Goal: Task Accomplishment & Management: Complete application form

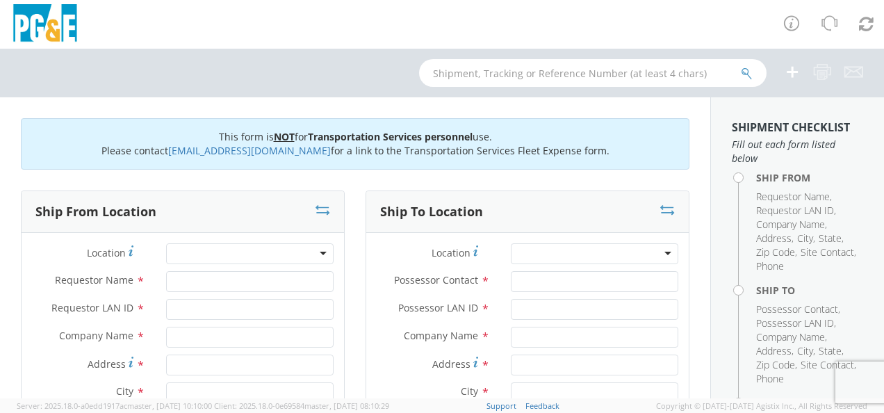
click at [334, 15] on div at bounding box center [442, 24] width 884 height 49
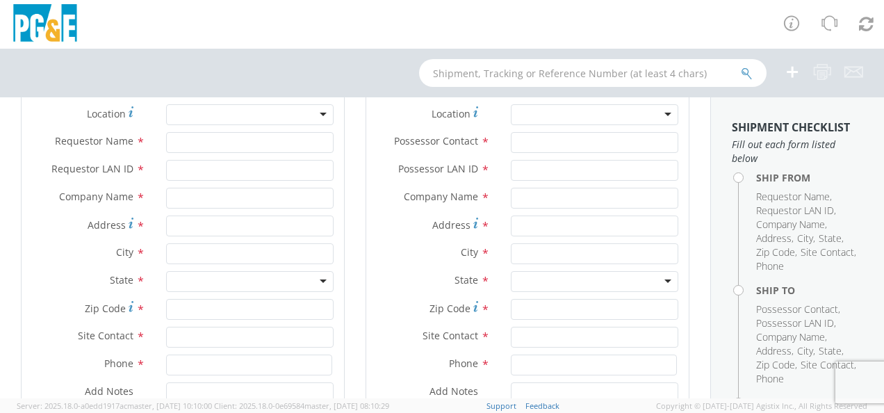
scroll to position [70, 0]
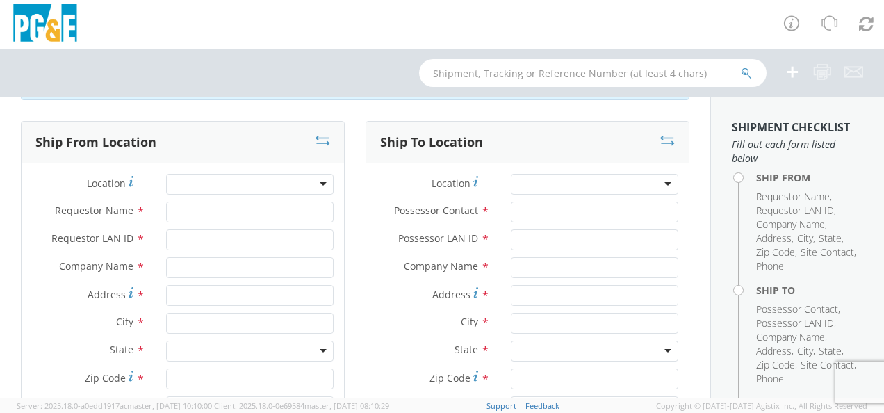
click at [321, 193] on div at bounding box center [250, 184] width 168 height 21
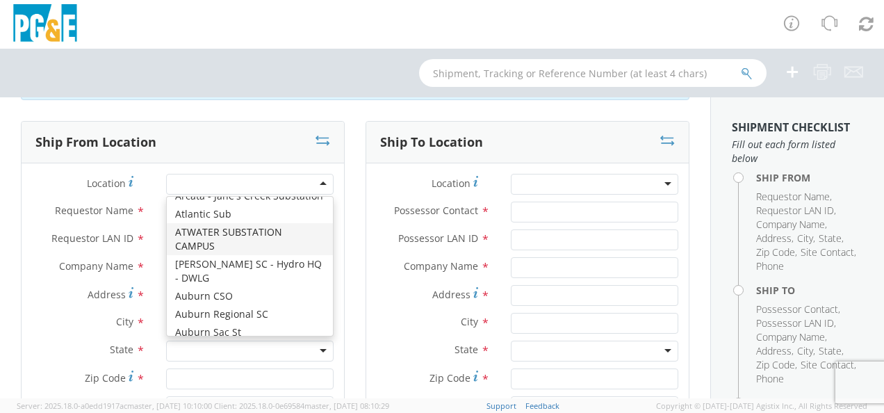
scroll to position [348, 0]
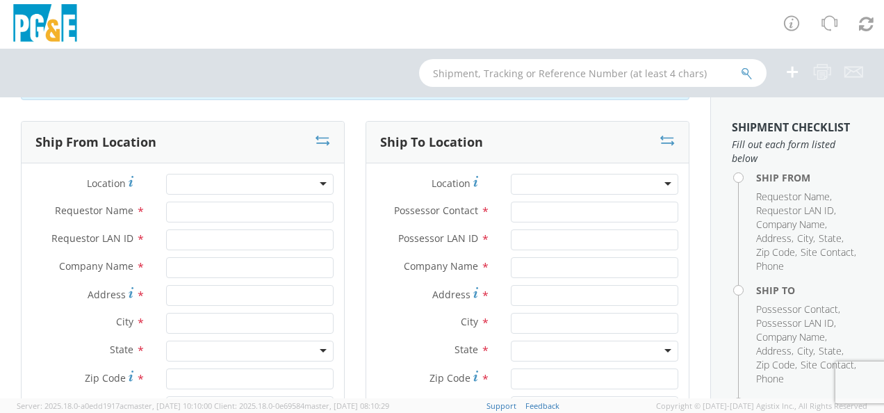
click at [243, 90] on div at bounding box center [442, 73] width 884 height 49
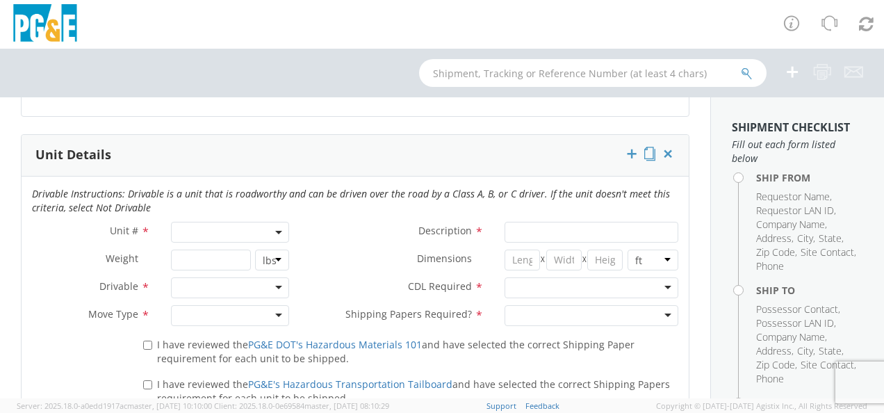
scroll to position [695, 0]
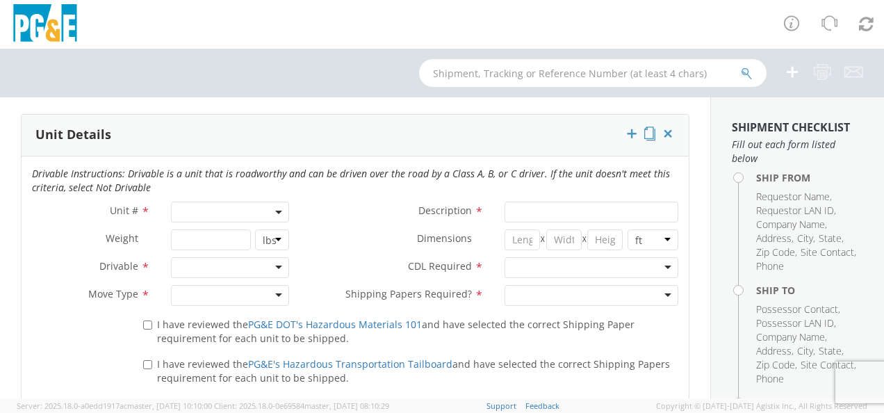
click at [282, 214] on span at bounding box center [230, 212] width 118 height 21
click at [246, 234] on input "search" at bounding box center [228, 235] width 109 height 21
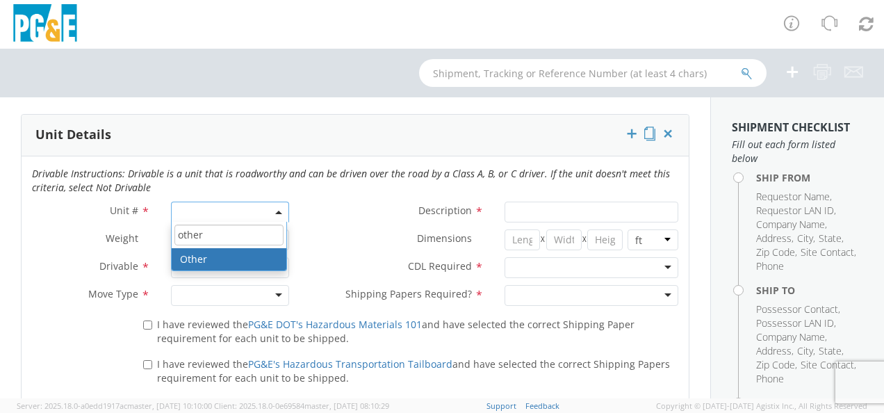
type input "other"
select select "Other"
select select "? undefined:undefined ?"
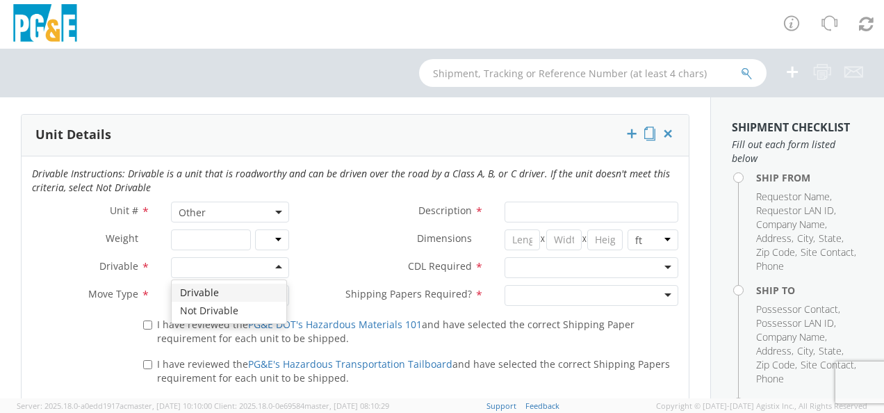
click at [271, 266] on div at bounding box center [230, 267] width 118 height 21
click at [272, 289] on div at bounding box center [230, 295] width 118 height 21
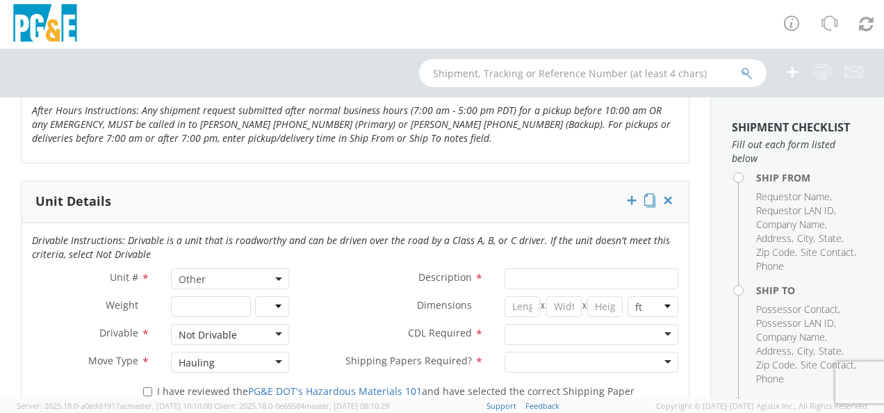
scroll to position [626, 0]
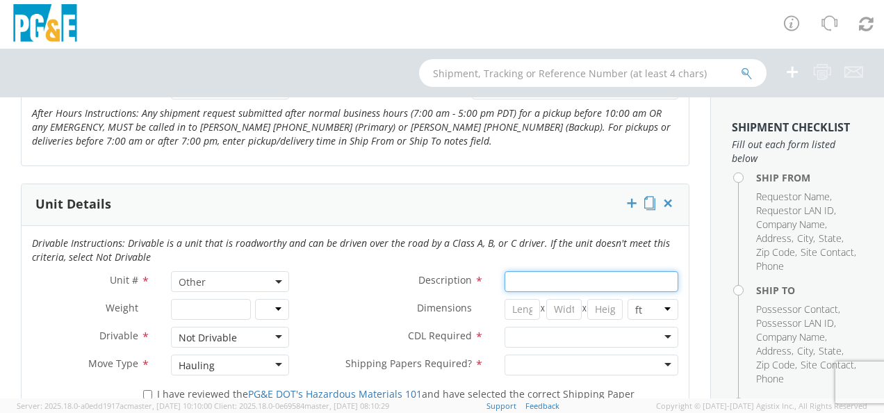
click at [627, 271] on input "Description *" at bounding box center [592, 281] width 174 height 21
type input "Sea van"
click at [523, 307] on input "number" at bounding box center [522, 309] width 35 height 21
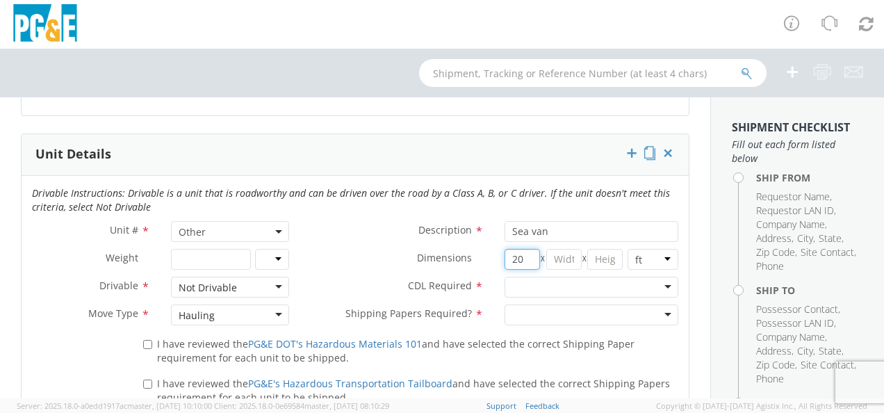
scroll to position [695, 0]
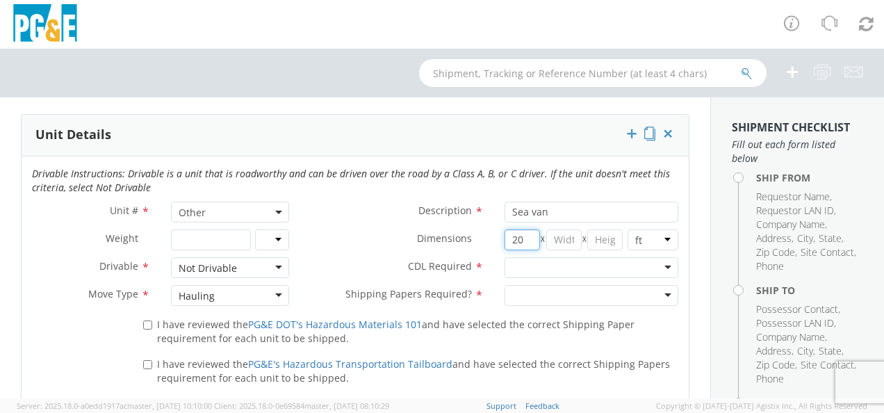
type input "20"
click at [660, 296] on div at bounding box center [592, 295] width 174 height 21
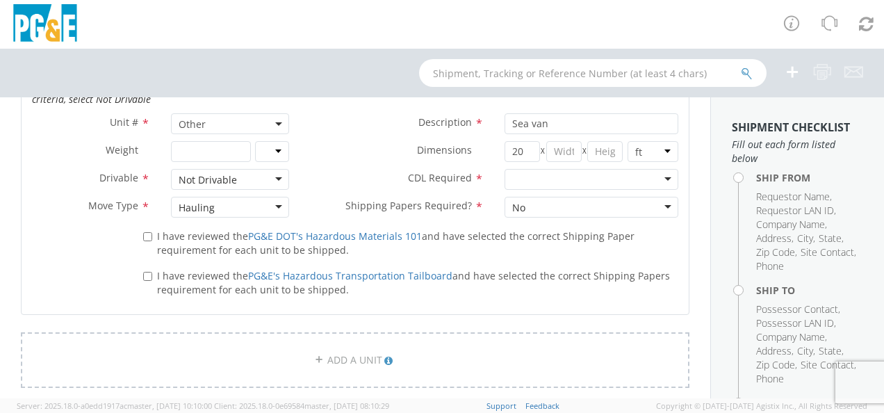
scroll to position [765, 0]
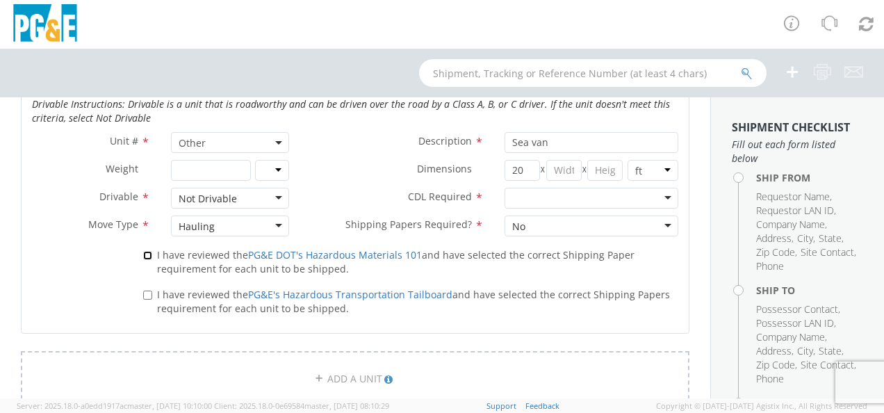
click at [145, 254] on input "I have reviewed the PG&E DOT's Hazardous Materials 101 and have selected the co…" at bounding box center [147, 255] width 9 height 9
checkbox input "true"
click at [147, 293] on input "I have reviewed the PG&E's Hazardous Transportation Tailboard and have selected…" at bounding box center [147, 295] width 9 height 9
checkbox input "true"
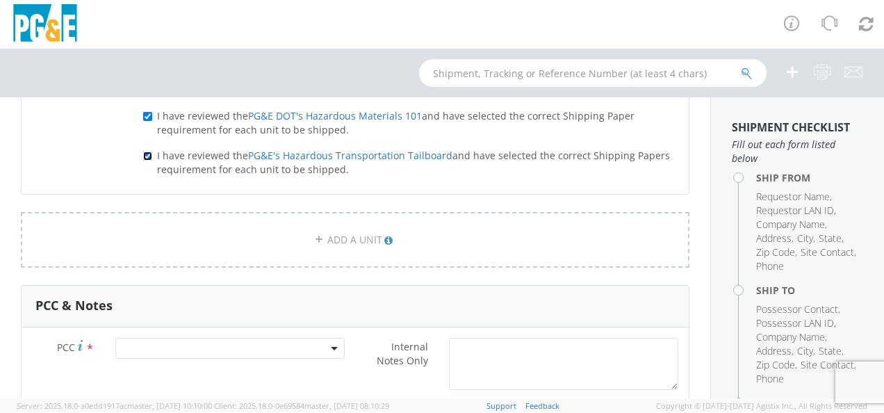
scroll to position [973, 0]
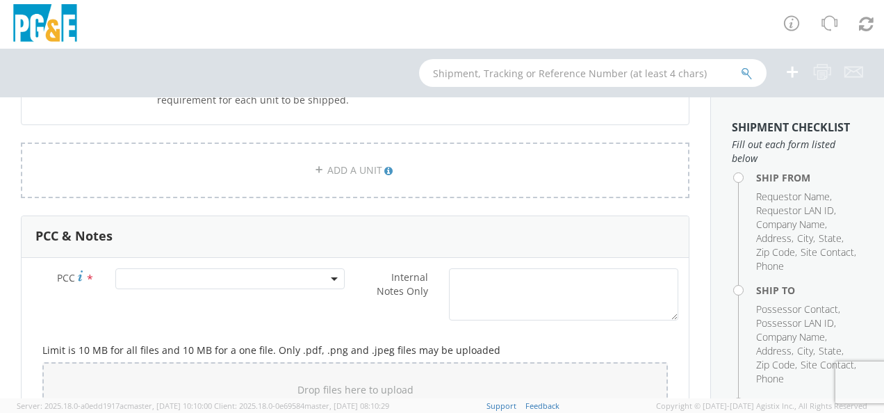
click at [291, 280] on span at bounding box center [229, 278] width 229 height 21
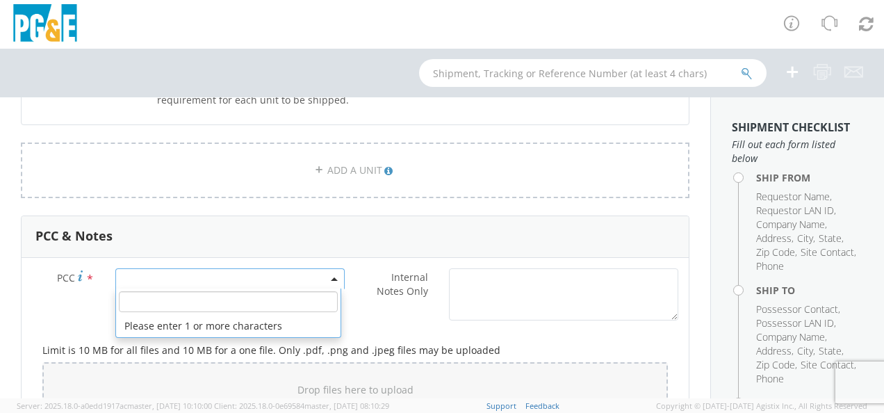
click at [270, 302] on input "number" at bounding box center [228, 301] width 219 height 21
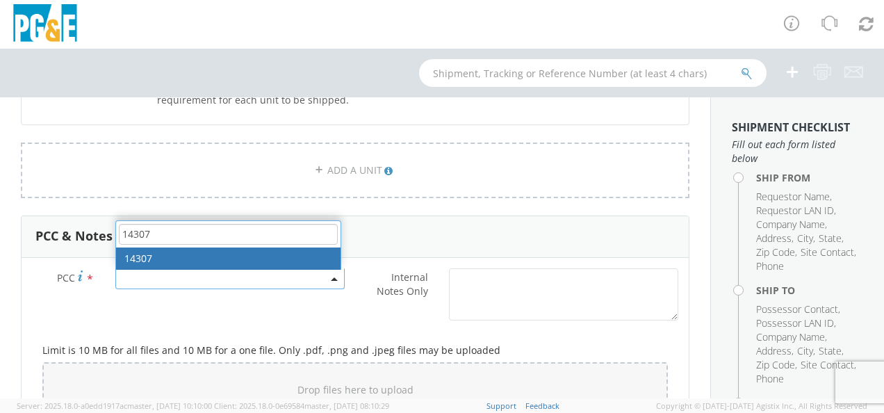
type input "14307"
select select "14307"
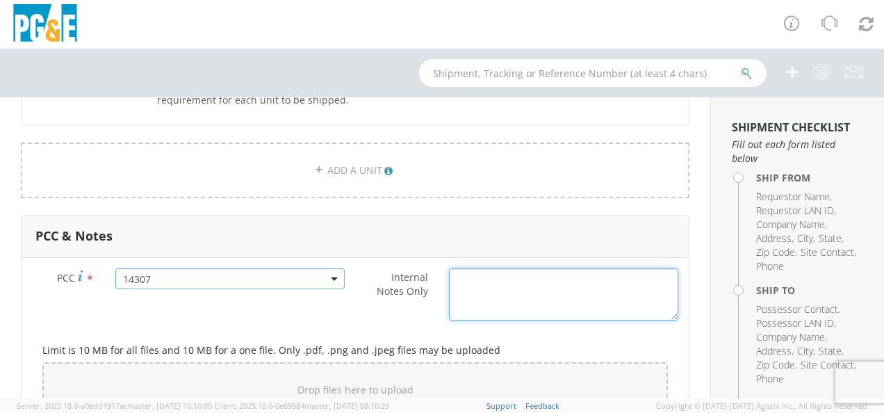
click at [449, 289] on textarea "Internal Notes Only *" at bounding box center [563, 294] width 229 height 52
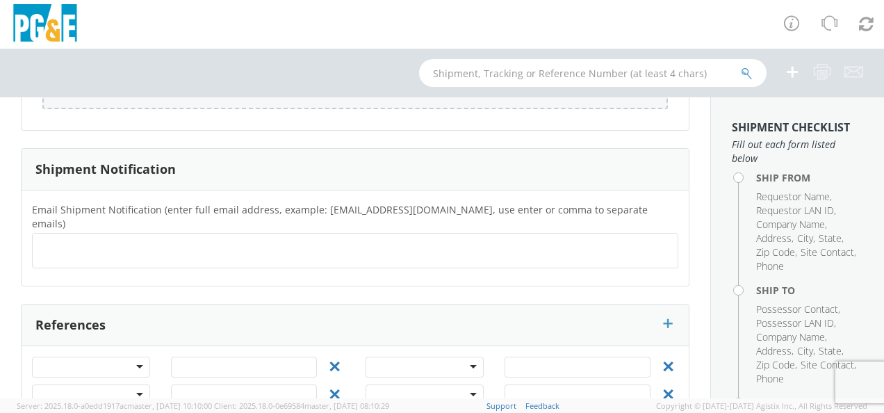
scroll to position [1305, 0]
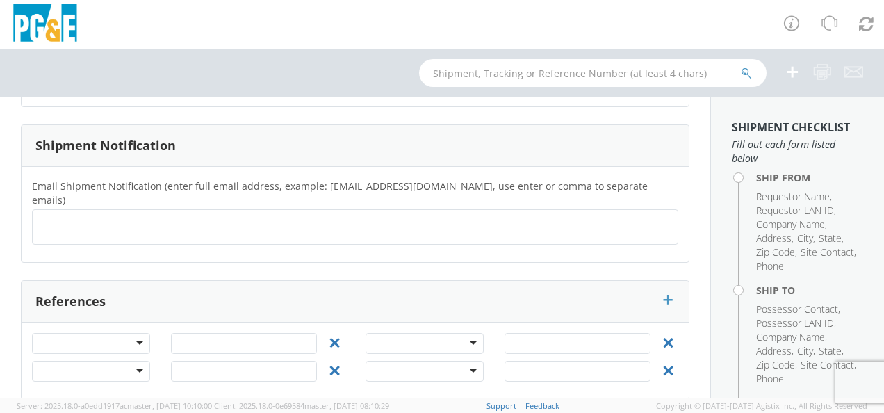
click at [214, 215] on ul at bounding box center [355, 226] width 634 height 23
click at [136, 333] on div at bounding box center [91, 343] width 118 height 21
click at [215, 225] on div at bounding box center [355, 226] width 646 height 35
click at [138, 333] on div at bounding box center [91, 343] width 118 height 21
click at [218, 333] on input "text" at bounding box center [244, 343] width 146 height 21
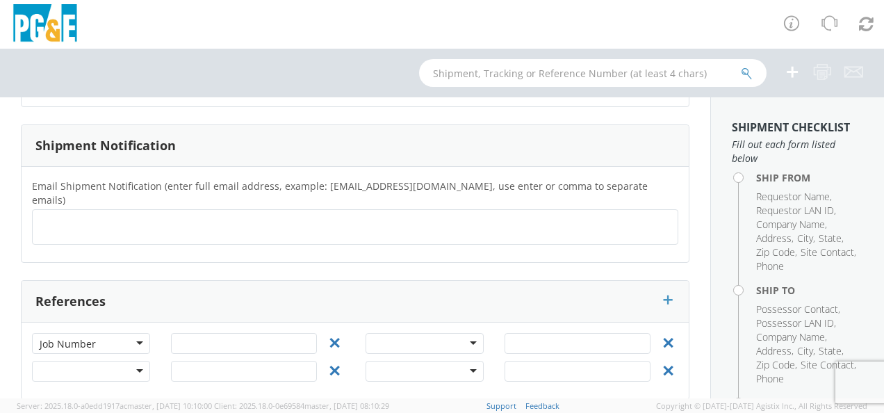
click at [457, 333] on div at bounding box center [425, 343] width 118 height 21
click at [484, 243] on div "Email Shipment Notification (enter full email address, example: [EMAIL_ADDRESS]…" at bounding box center [355, 214] width 667 height 95
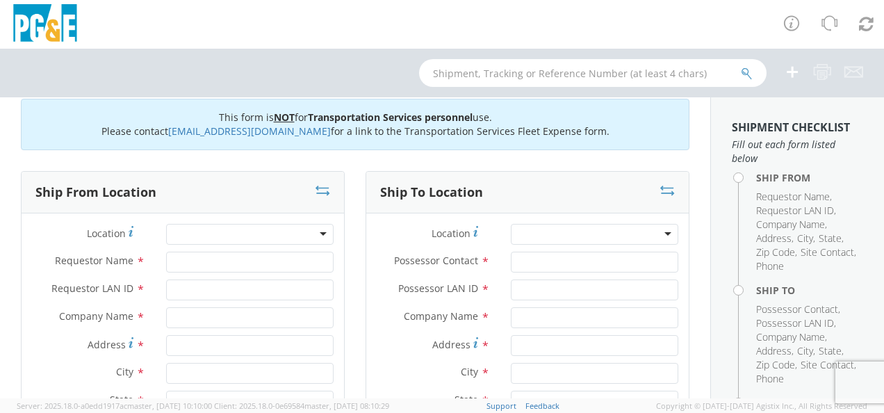
scroll to position [0, 0]
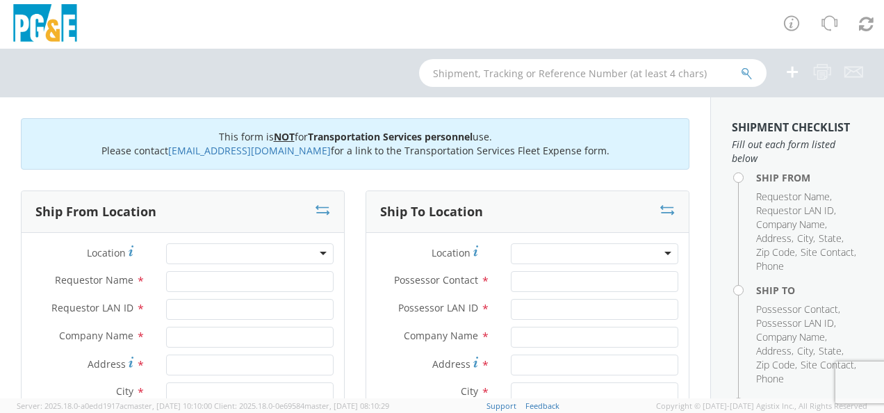
click at [662, 253] on div at bounding box center [595, 253] width 168 height 21
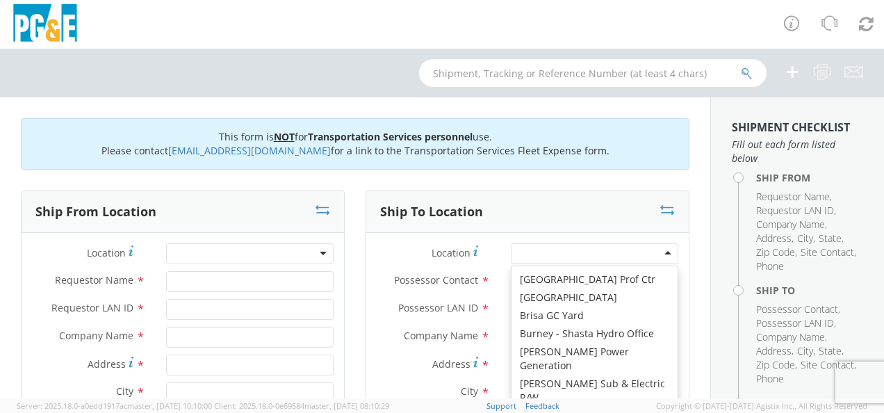
scroll to position [973, 0]
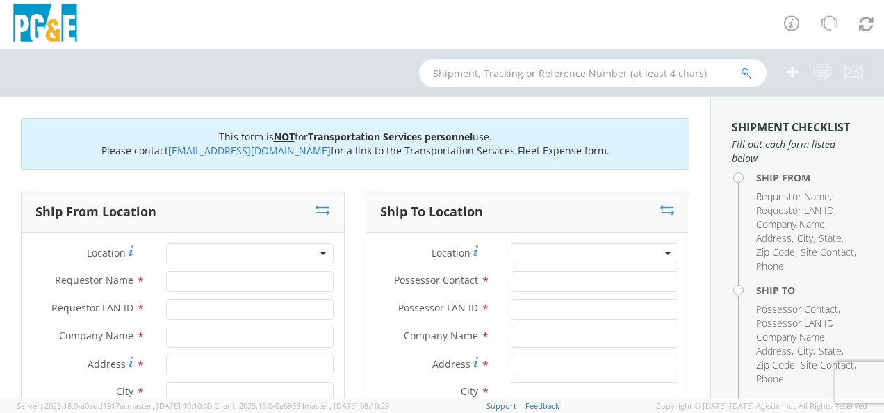
click at [566, 197] on div "Ship To Location" at bounding box center [527, 212] width 323 height 42
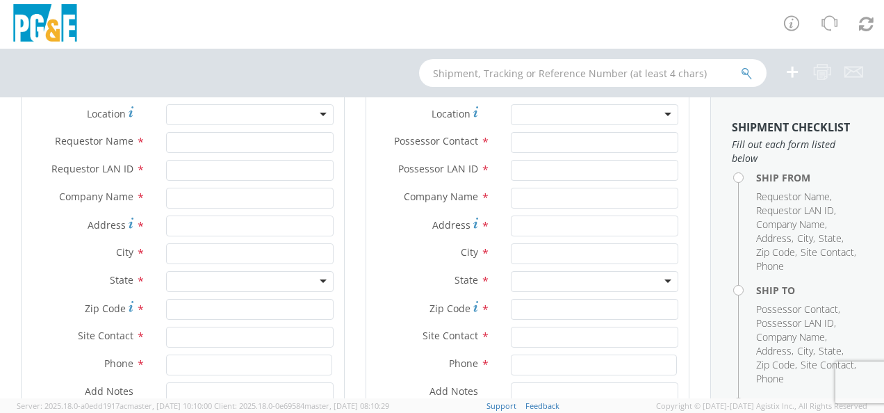
scroll to position [70, 0]
